Goal: Information Seeking & Learning: Learn about a topic

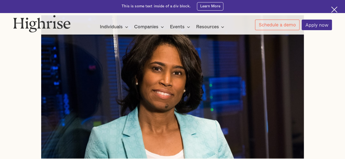
scroll to position [162, 0]
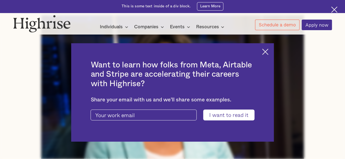
click at [268, 50] on img at bounding box center [265, 52] width 6 height 6
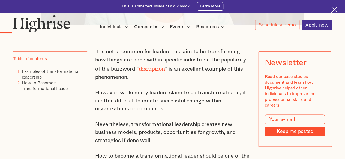
scroll to position [297, 0]
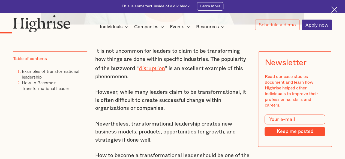
click at [334, 10] on img at bounding box center [334, 10] width 6 height 6
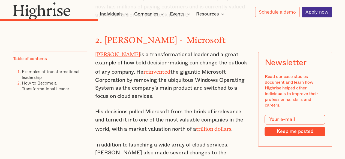
scroll to position [907, 0]
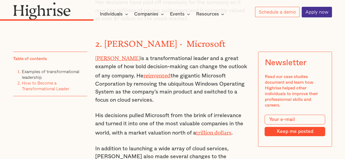
scroll to position [925, 0]
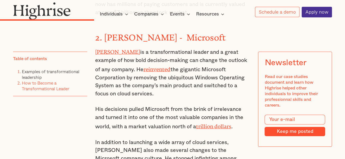
click at [104, 35] on strong "2. [PERSON_NAME] - Microsoft" at bounding box center [160, 35] width 131 height 5
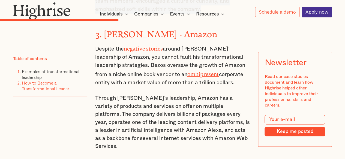
scroll to position [1046, 0]
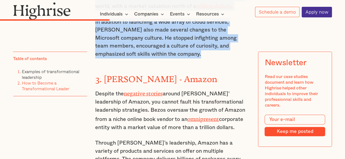
drag, startPoint x: 104, startPoint y: 35, endPoint x: 152, endPoint y: 51, distance: 50.7
copy div "[PERSON_NAME] - Microsoft [PERSON_NAME] is a transformational leader and a grea…"
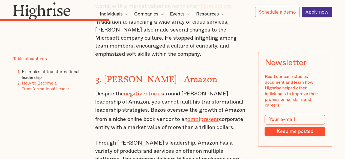
click at [192, 89] on p "Despite the negative stories around [PERSON_NAME]’ leadership of Amazon, you ca…" at bounding box center [172, 110] width 155 height 43
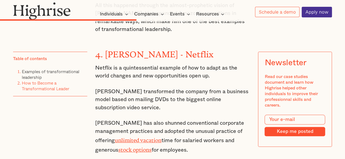
scroll to position [1248, 0]
drag, startPoint x: 105, startPoint y: 37, endPoint x: 195, endPoint y: 130, distance: 129.3
click at [195, 130] on div "Examples of transformational leadership ‍ With this in mind, here are the examp…" at bounding box center [172, 9] width 155 height 1261
copy div "[PERSON_NAME] - Netflix Netflix is a quintessential example of how to adapt as …"
click at [192, 100] on div "Examples of transformational leadership ‍ With this in mind, here are the examp…" at bounding box center [172, 9] width 155 height 1261
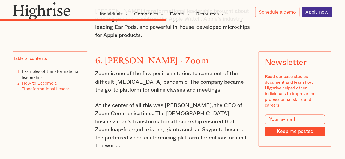
scroll to position [1473, 0]
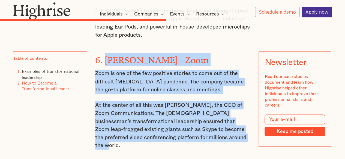
drag, startPoint x: 104, startPoint y: 31, endPoint x: 226, endPoint y: 109, distance: 145.0
copy div "[PERSON_NAME] - Zoom Zoom is one of the few positive stories to come out of the…"
click at [207, 101] on p "At the center of all this was [PERSON_NAME], the CEO of Zoom Communications. Th…" at bounding box center [172, 125] width 155 height 49
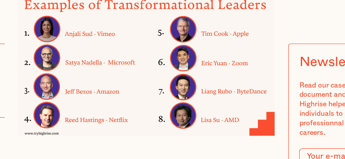
scroll to position [696, 0]
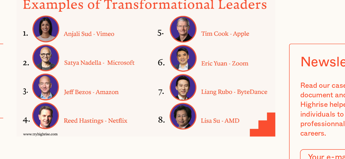
click at [197, 41] on img at bounding box center [172, 61] width 155 height 91
click at [113, 67] on img at bounding box center [172, 61] width 155 height 91
